Goal: Task Accomplishment & Management: Use online tool/utility

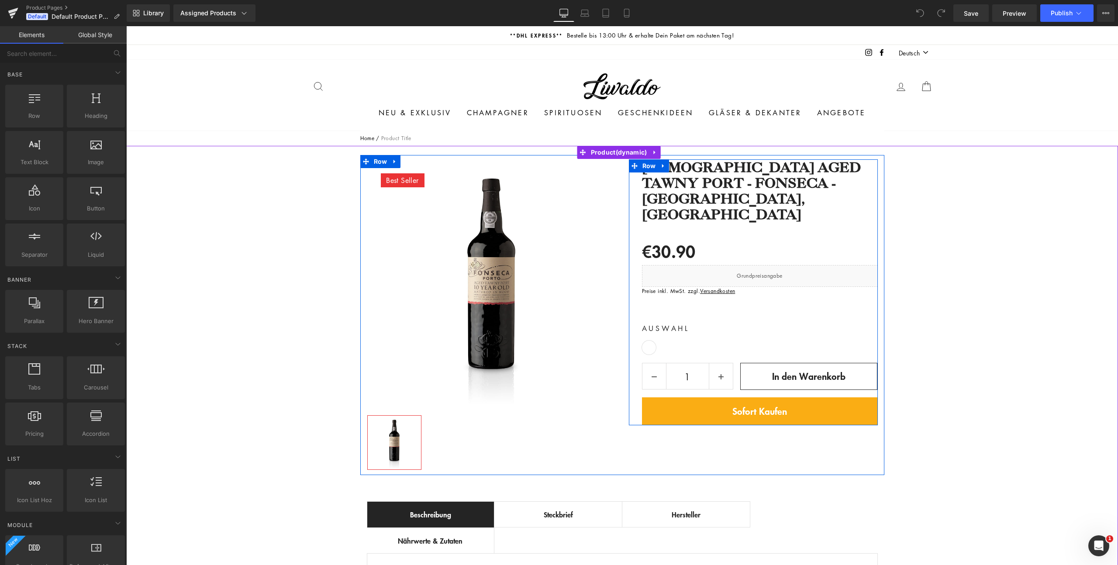
click at [758, 287] on div "Preise inkl. MwSt. zzgl. Versandkosten Text Block" at bounding box center [760, 291] width 236 height 8
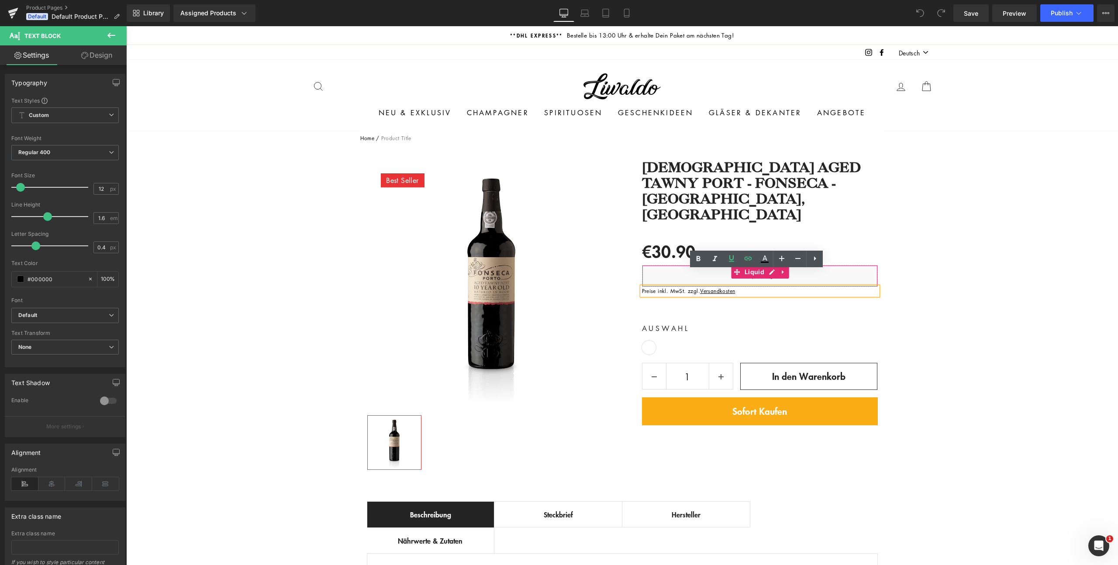
click at [839, 265] on div "Liquid" at bounding box center [760, 276] width 236 height 22
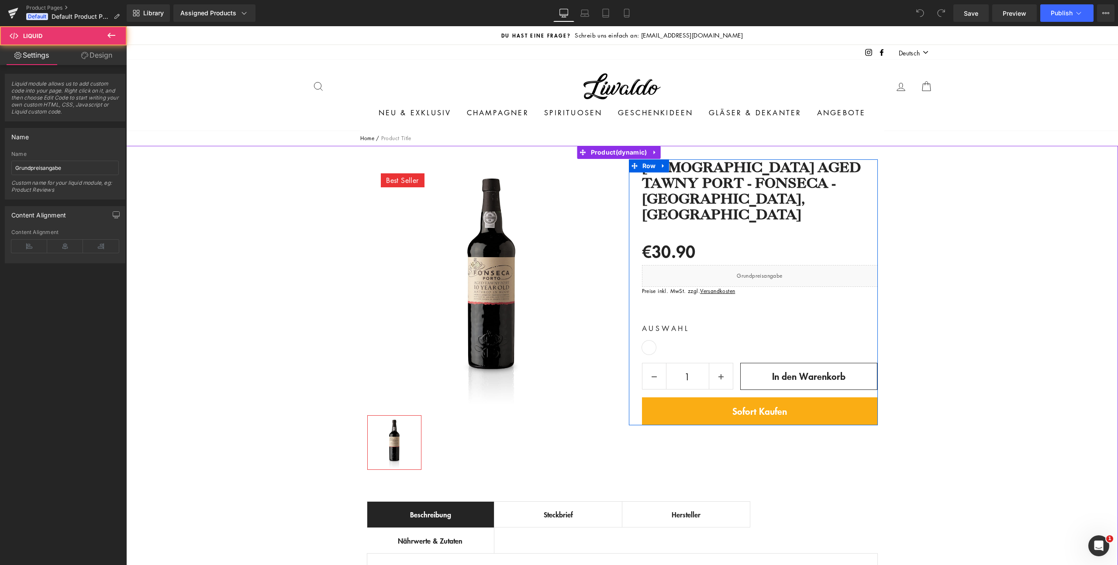
click at [768, 265] on div "Liquid" at bounding box center [760, 276] width 236 height 22
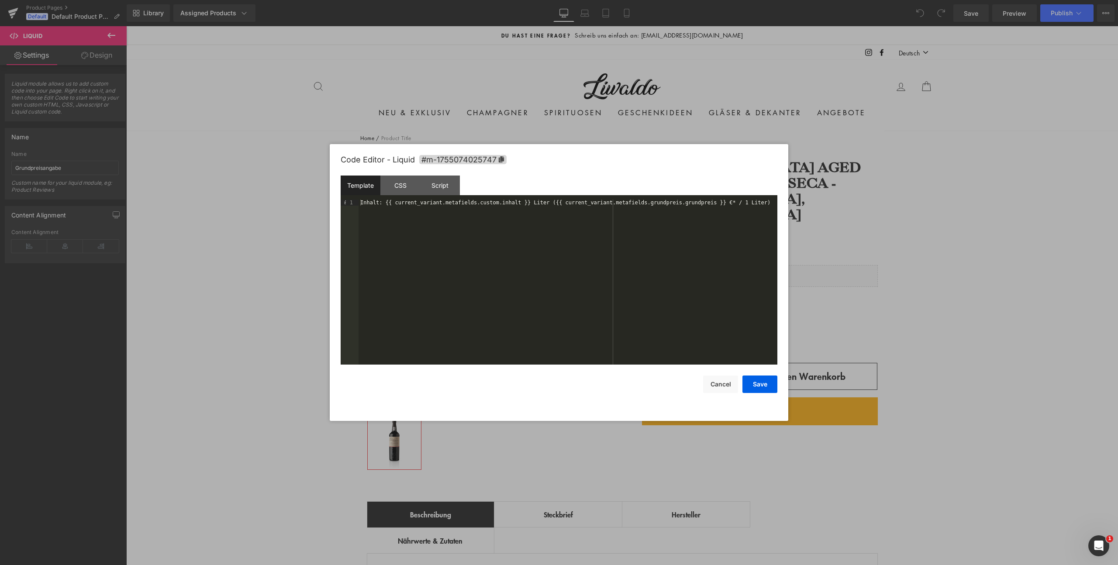
click at [591, 242] on div "Inhalt: {{ current_variant.metafields.custom.inhalt }} Liter ({{ current_varian…" at bounding box center [568, 288] width 419 height 177
click at [713, 384] on button "Cancel" at bounding box center [720, 384] width 35 height 17
